Goal: Task Accomplishment & Management: Complete application form

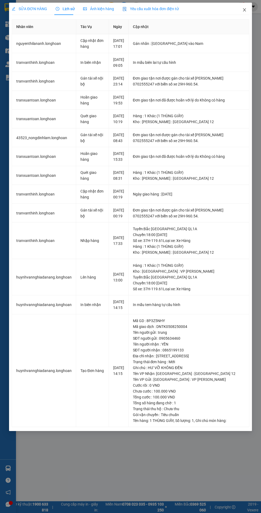
click at [245, 10] on icon "close" at bounding box center [244, 9] width 3 height 3
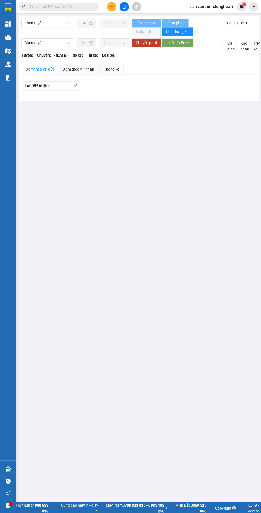
click at [65, 7] on input "text" at bounding box center [60, 7] width 63 height 6
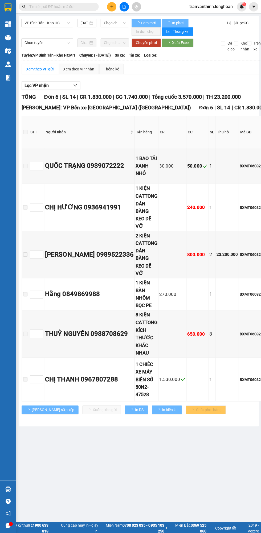
type input "[DATE]"
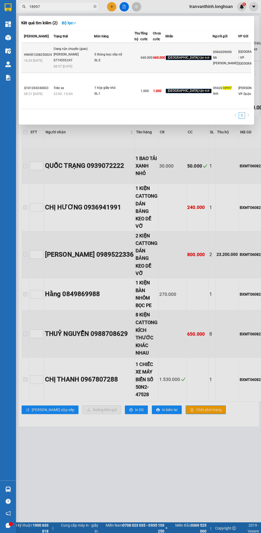
type input "18997"
click at [144, 73] on td "660.000" at bounding box center [146, 58] width 13 height 30
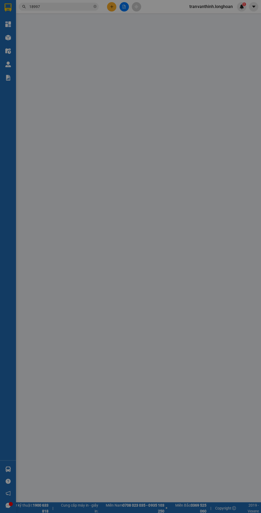
type input "0984209090"
type input "Mr [PERSON_NAME]"
type input "0977218997"
type input "Mr [PERSON_NAME]"
checkbox input "true"
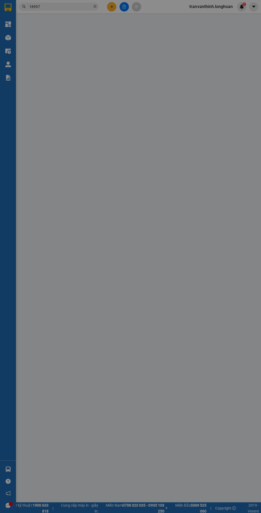
type input "[STREET_ADDRESS][PERSON_NAME]"
type input "HÀNG DỄ VỠ CHÚ Ý BỐC XẾP NHẸ TAY KHÔNG ĐÈ HÀNG ( HƯ VỠ KHÔNG ĐỀN)"
type input "660.000"
type input "110.000"
type input "660.000"
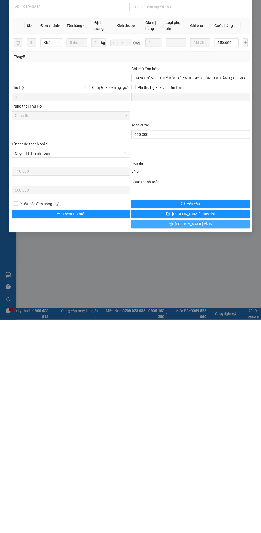
click at [173, 441] on button "[PERSON_NAME] và In" at bounding box center [190, 438] width 118 height 9
